Goal: Transaction & Acquisition: Purchase product/service

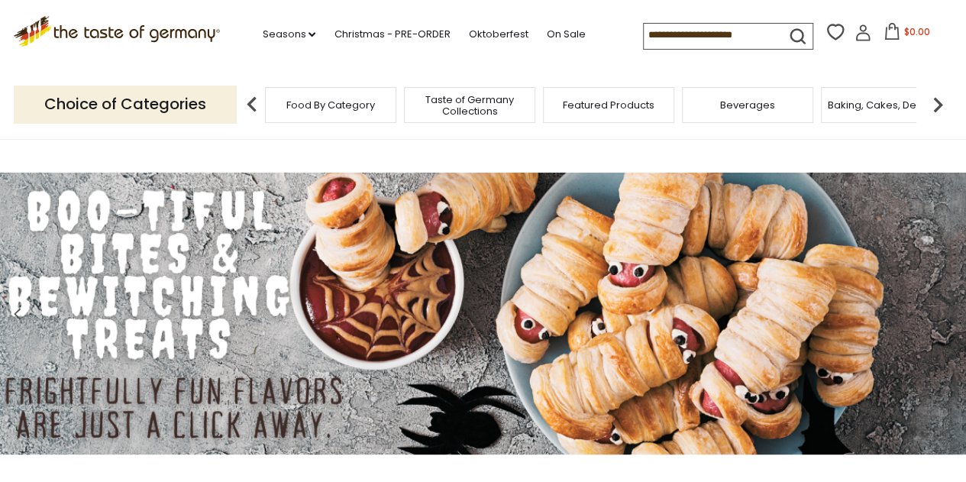
click at [708, 33] on input at bounding box center [707, 34] width 129 height 21
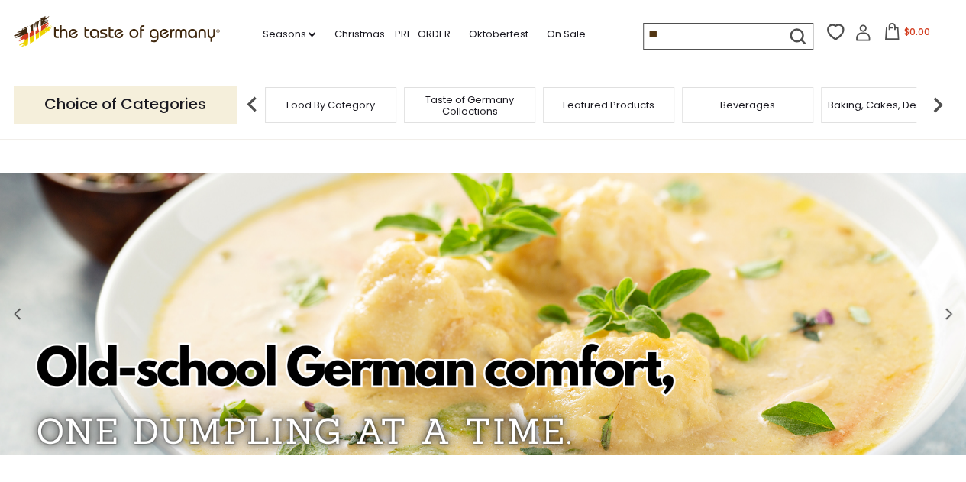
type input "***"
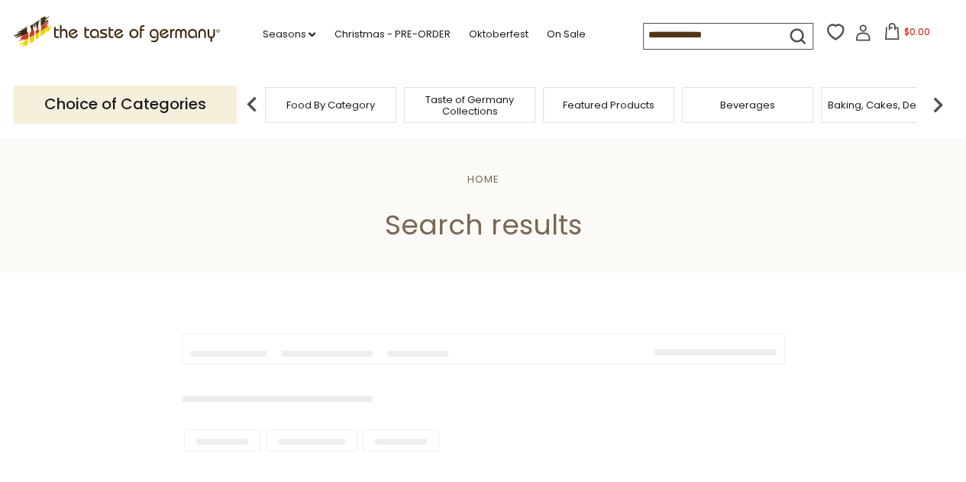
type input "***"
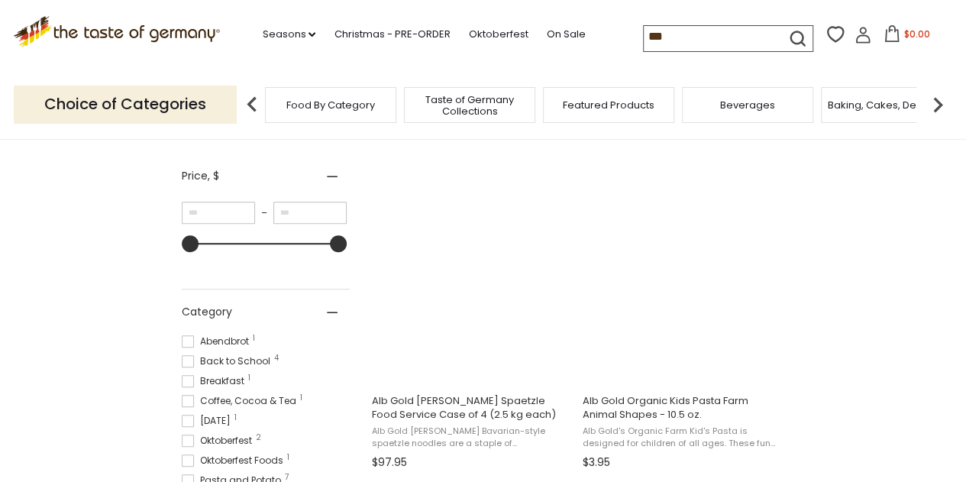
scroll to position [265, 0]
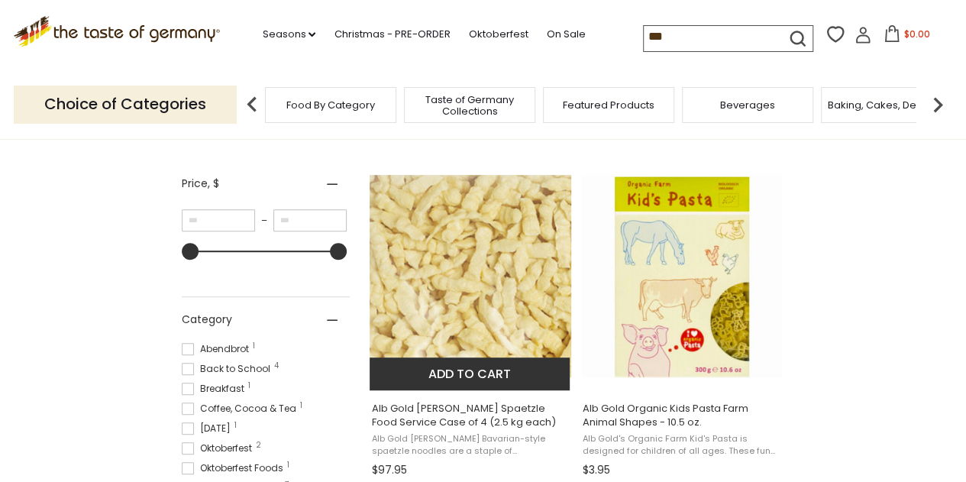
click at [438, 360] on button "Add to cart" at bounding box center [469, 373] width 201 height 33
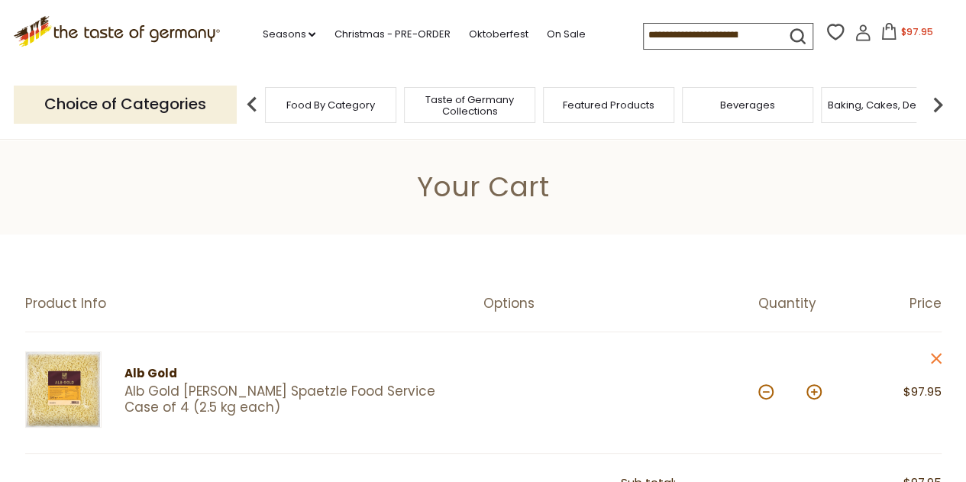
click at [856, 25] on icon at bounding box center [862, 32] width 17 height 17
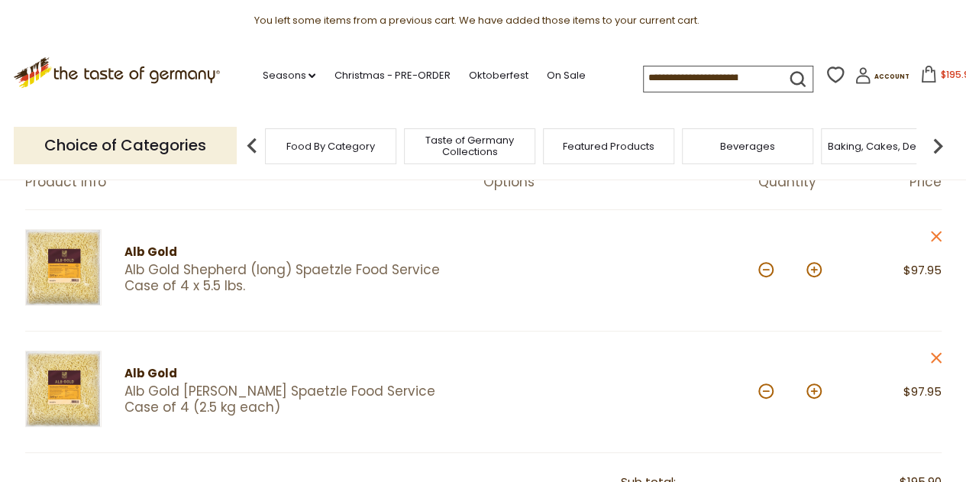
scroll to position [152, 0]
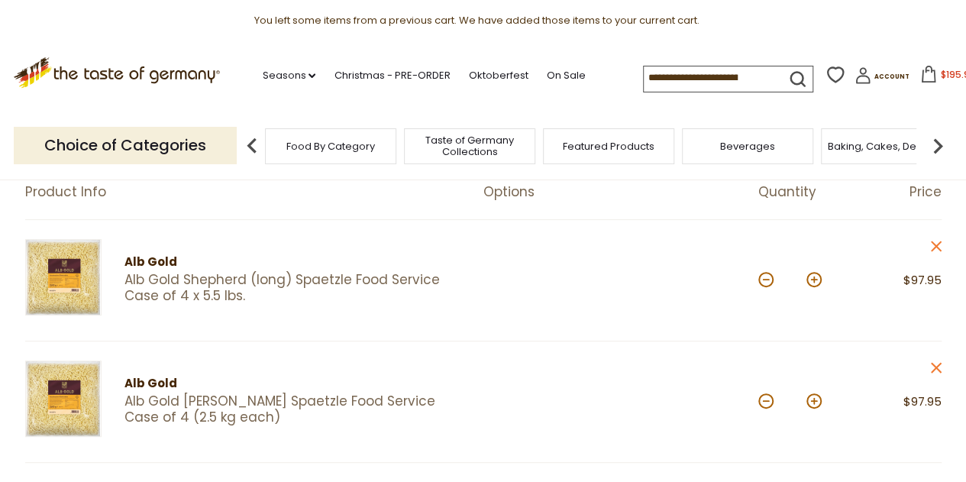
click at [763, 289] on div "*" at bounding box center [789, 281] width 63 height 42
click at [766, 397] on button at bounding box center [765, 400] width 15 height 15
type input "*"
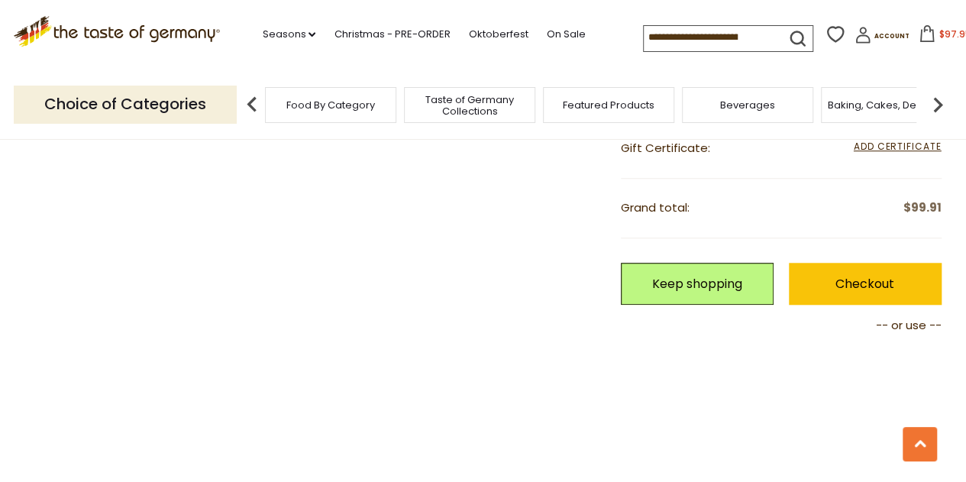
scroll to position [548, 0]
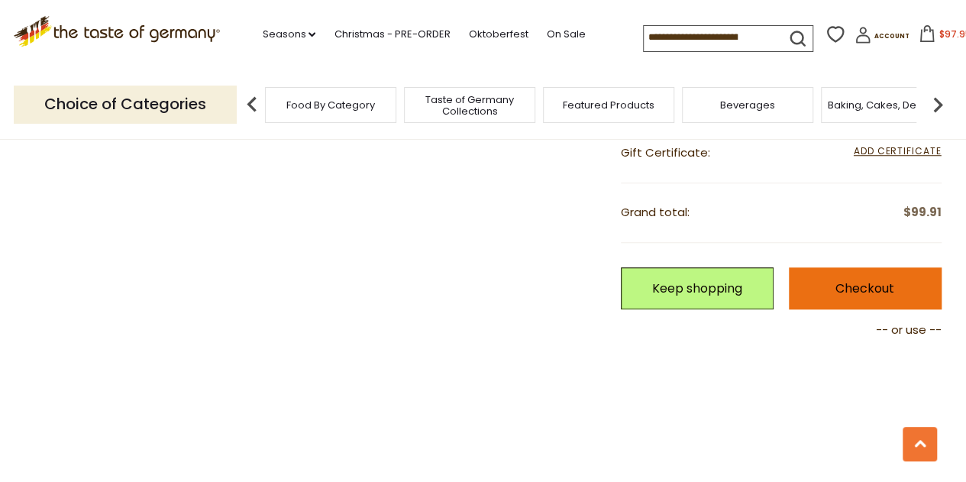
click at [848, 270] on link "Checkout" at bounding box center [865, 288] width 153 height 42
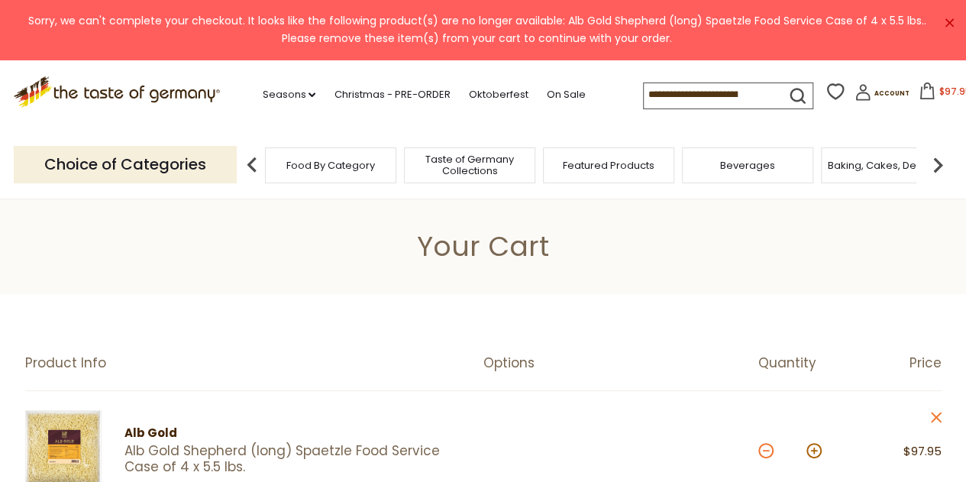
click at [765, 451] on button at bounding box center [765, 450] width 15 height 15
type input "*"
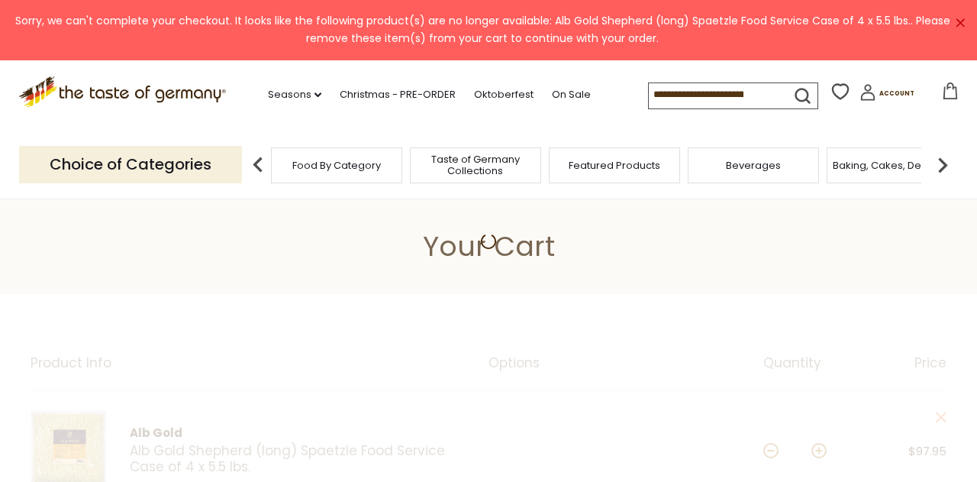
click at [681, 95] on input at bounding box center [713, 93] width 129 height 21
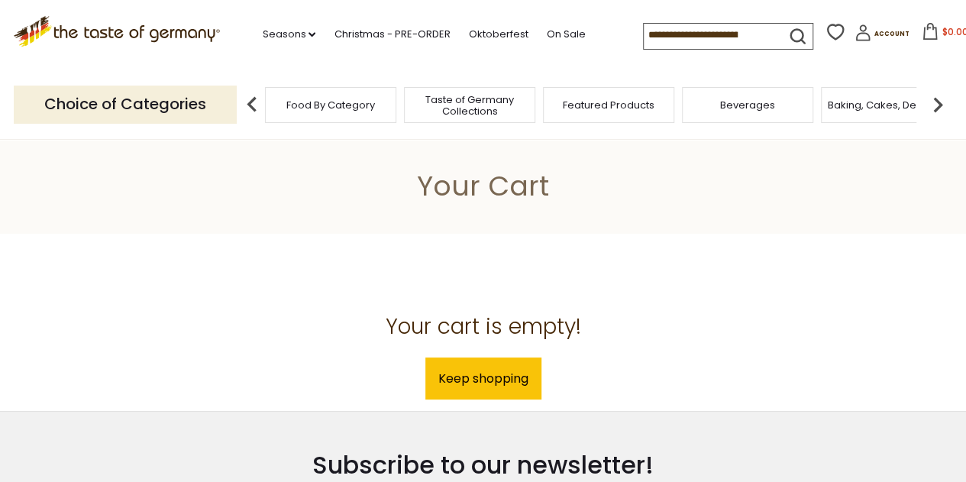
click at [706, 35] on input at bounding box center [707, 34] width 129 height 21
type input "***"
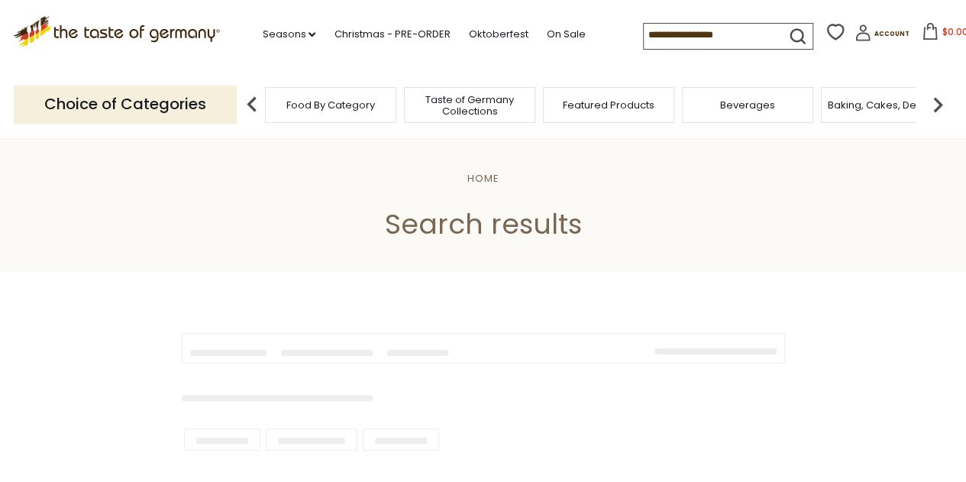
type input "***"
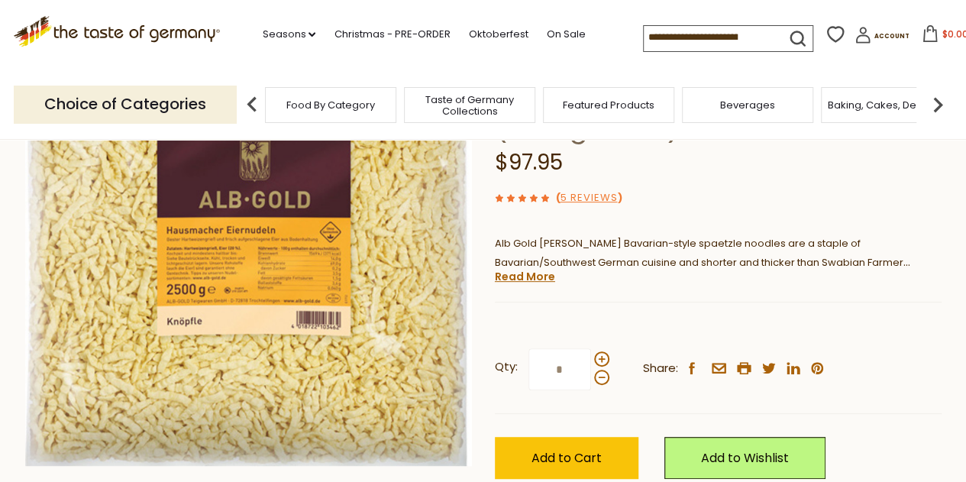
scroll to position [217, 0]
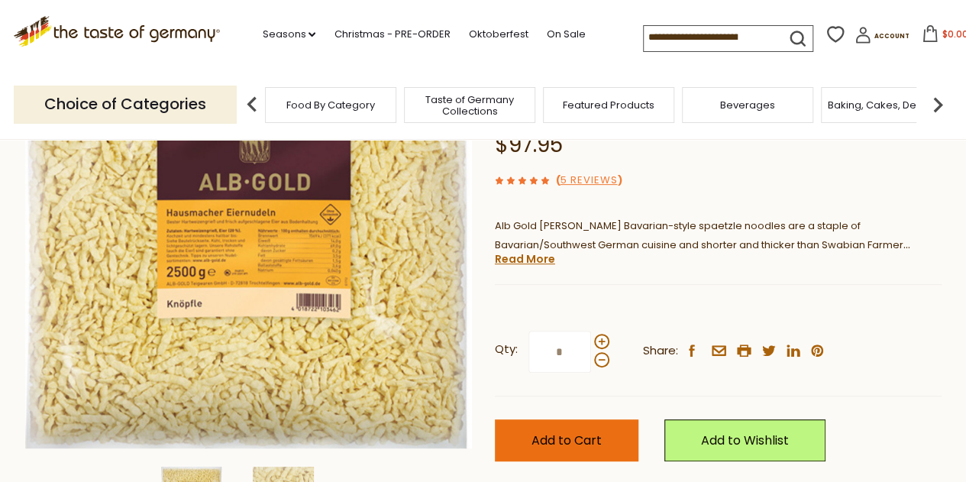
click at [563, 419] on button "Add to Cart" at bounding box center [567, 440] width 144 height 42
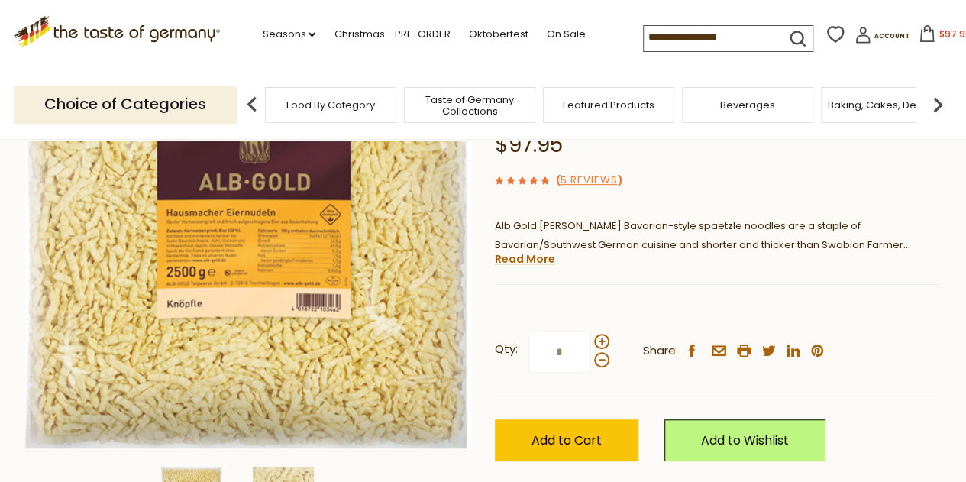
click at [938, 39] on span "$97.95" at bounding box center [954, 33] width 32 height 13
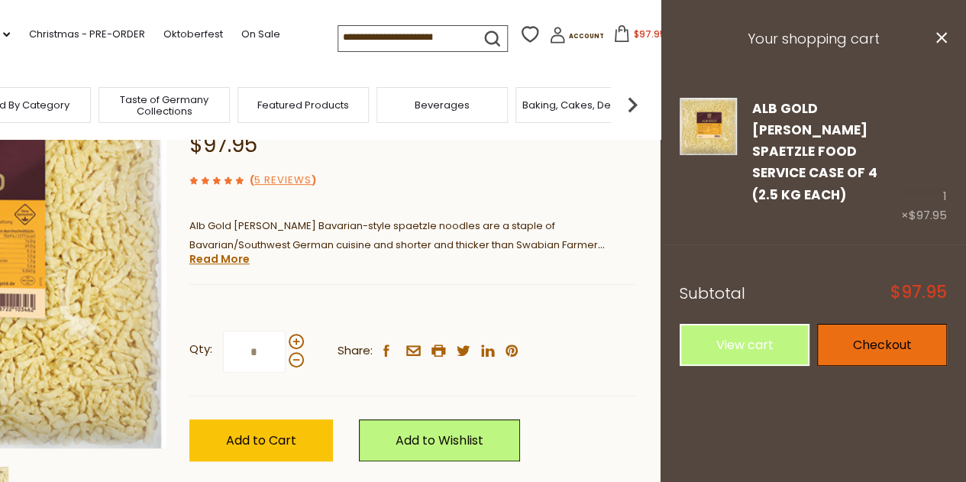
click at [858, 324] on link "Checkout" at bounding box center [882, 345] width 130 height 42
